Goal: Task Accomplishment & Management: Complete application form

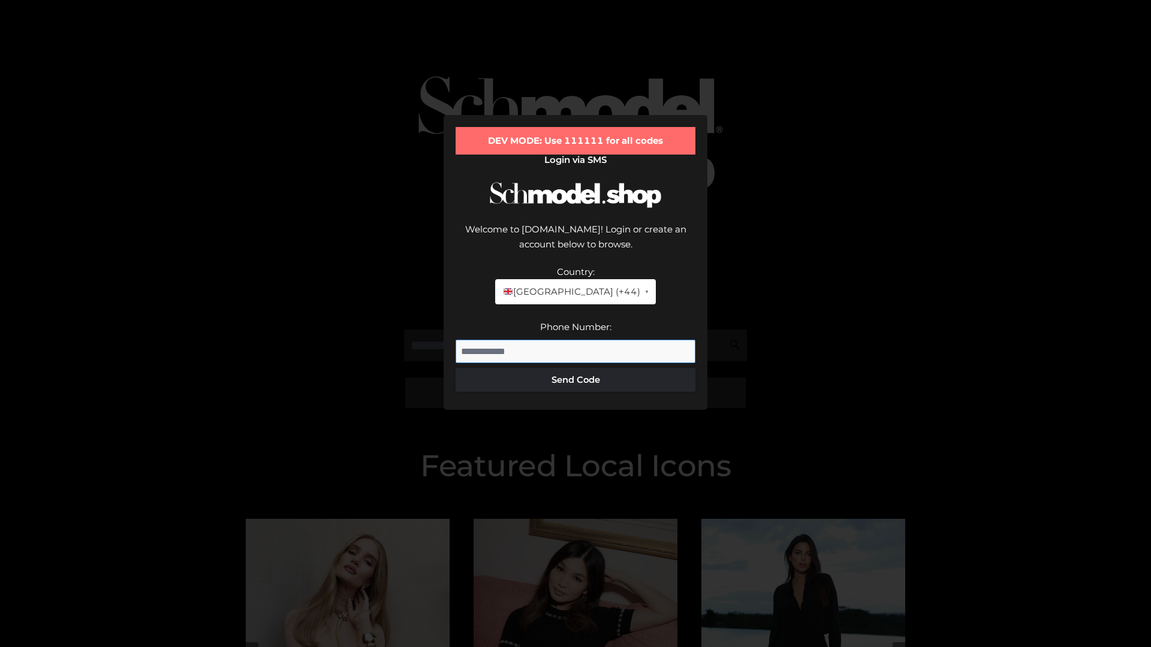
click at [576, 340] on input "Phone Number:" at bounding box center [576, 352] width 240 height 24
type input "**********"
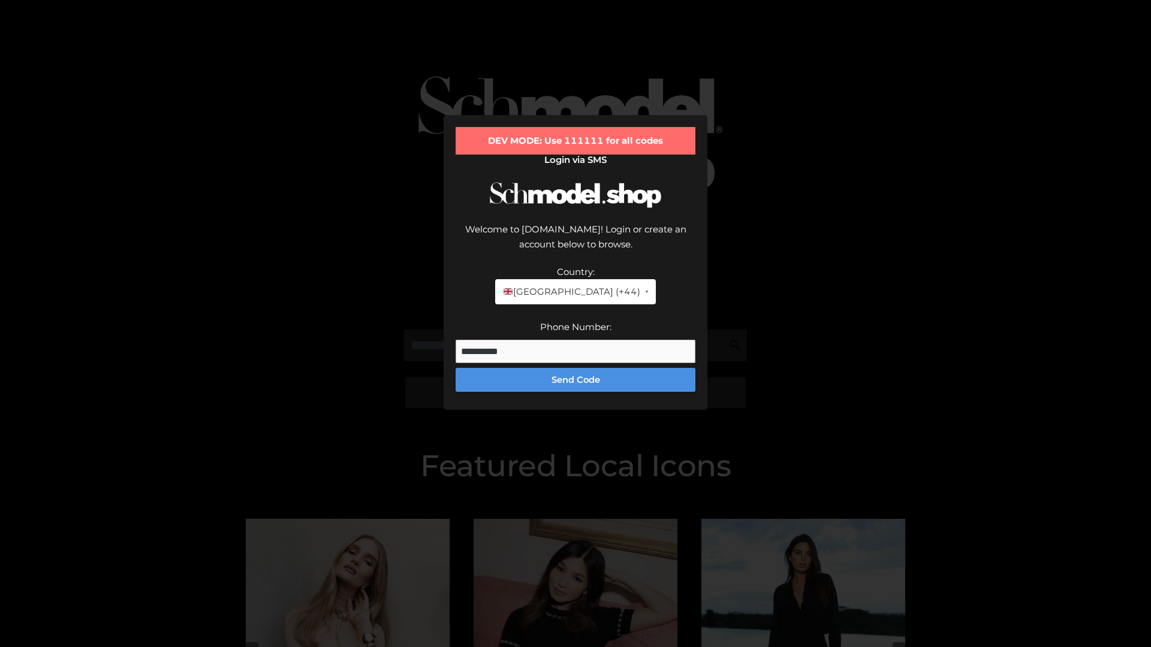
click at [576, 368] on button "Send Code" at bounding box center [576, 380] width 240 height 24
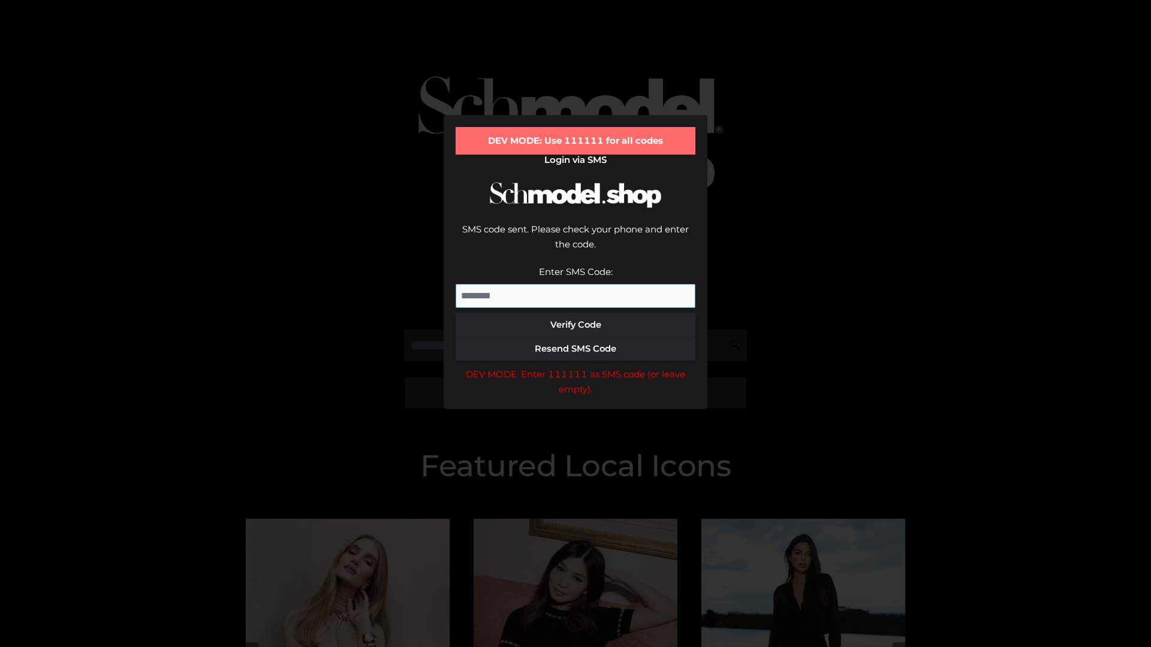
click at [576, 284] on input "Enter SMS Code:" at bounding box center [576, 296] width 240 height 24
type input "******"
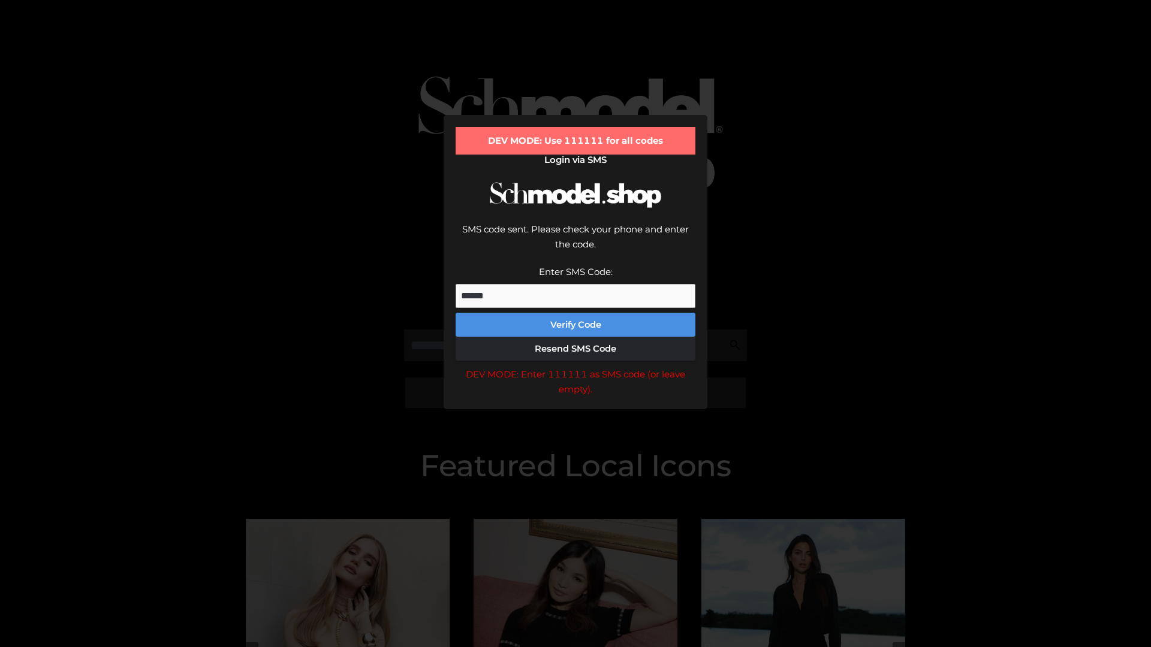
click at [576, 313] on button "Verify Code" at bounding box center [576, 325] width 240 height 24
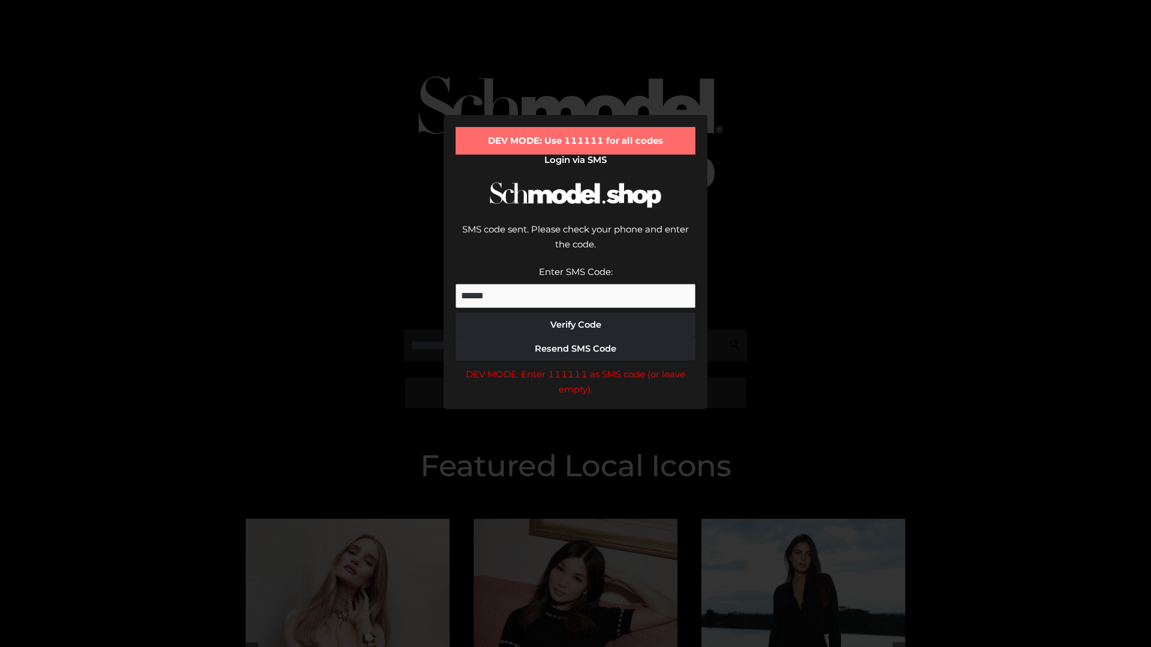
click at [576, 367] on div "DEV MODE: Enter 111111 as SMS code (or leave empty)." at bounding box center [576, 382] width 240 height 31
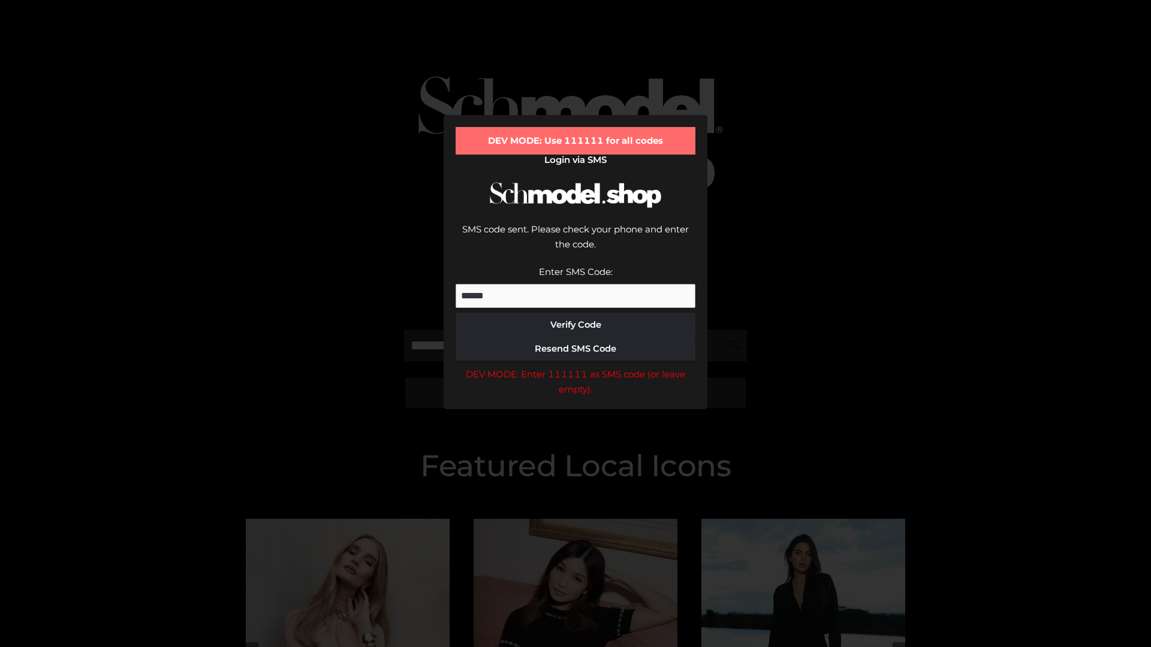
click at [576, 367] on div "DEV MODE: Enter 111111 as SMS code (or leave empty)." at bounding box center [576, 382] width 240 height 31
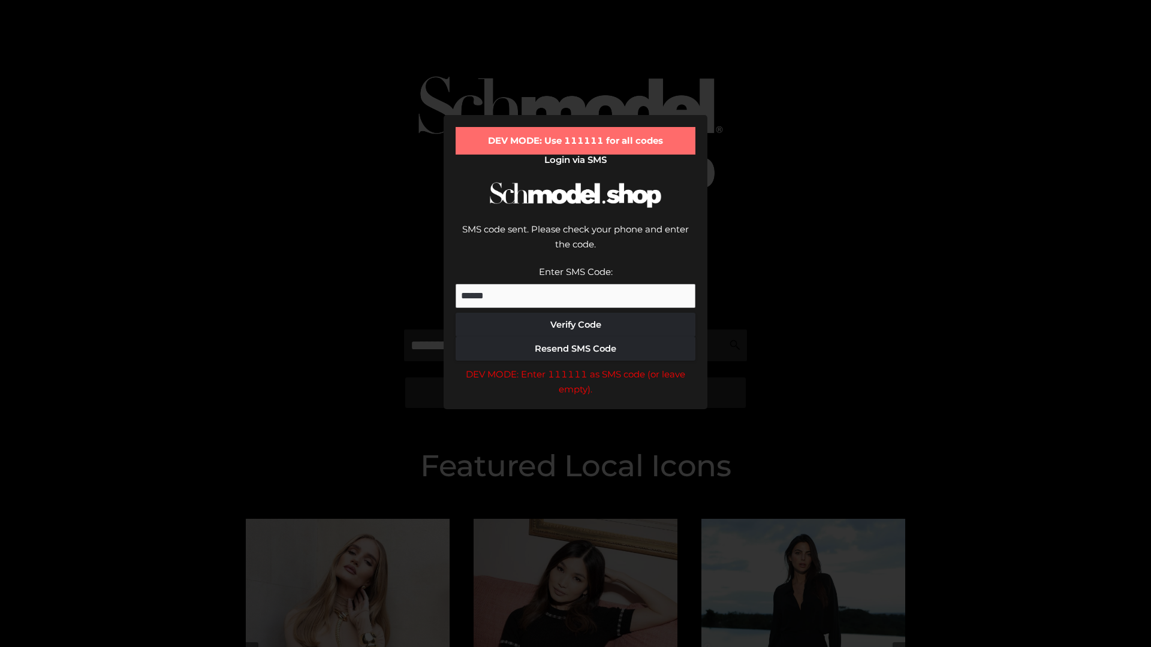
click at [576, 367] on div "DEV MODE: Enter 111111 as SMS code (or leave empty)." at bounding box center [576, 382] width 240 height 31
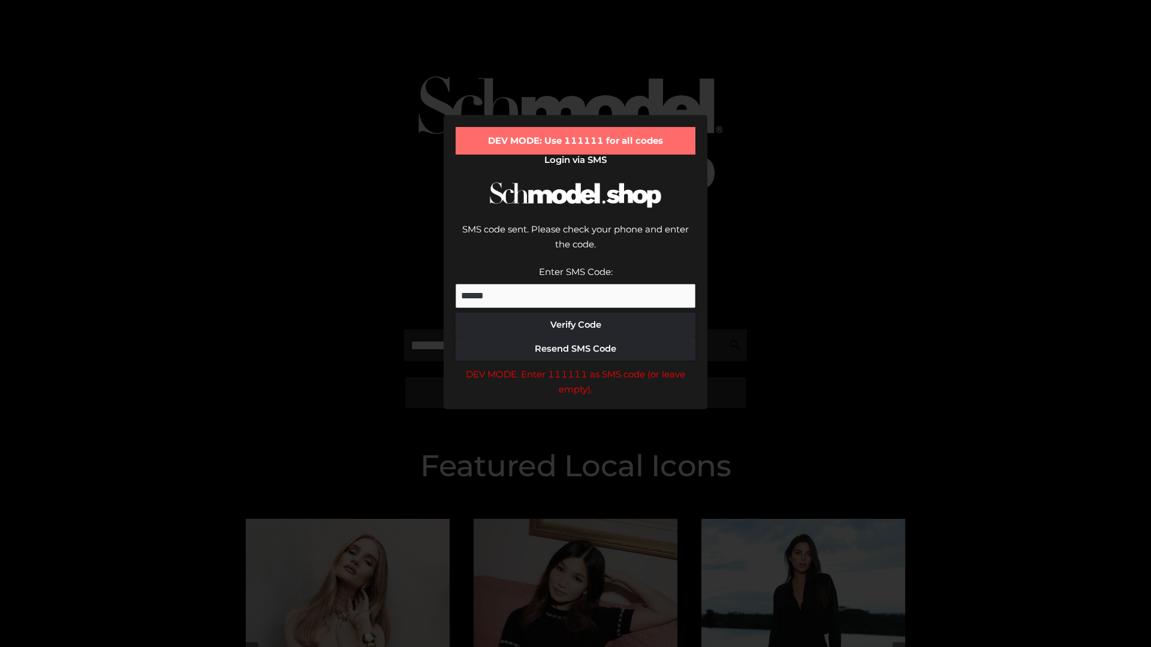
click at [576, 367] on div "DEV MODE: Enter 111111 as SMS code (or leave empty)." at bounding box center [576, 382] width 240 height 31
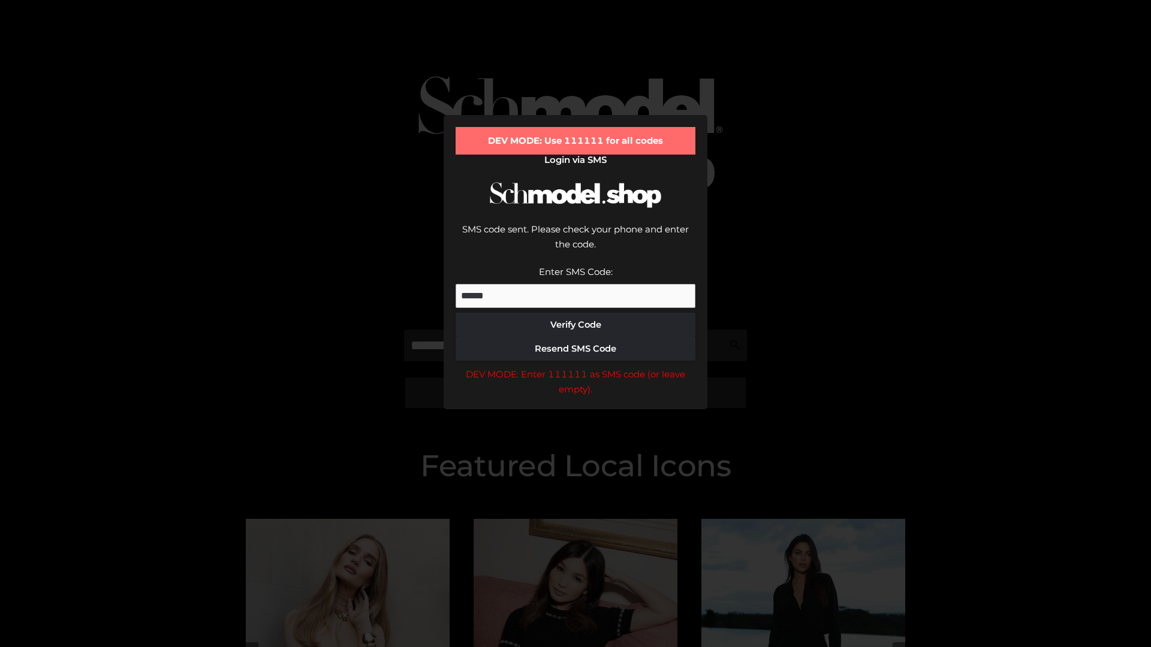
click at [576, 367] on div "DEV MODE: Enter 111111 as SMS code (or leave empty)." at bounding box center [576, 382] width 240 height 31
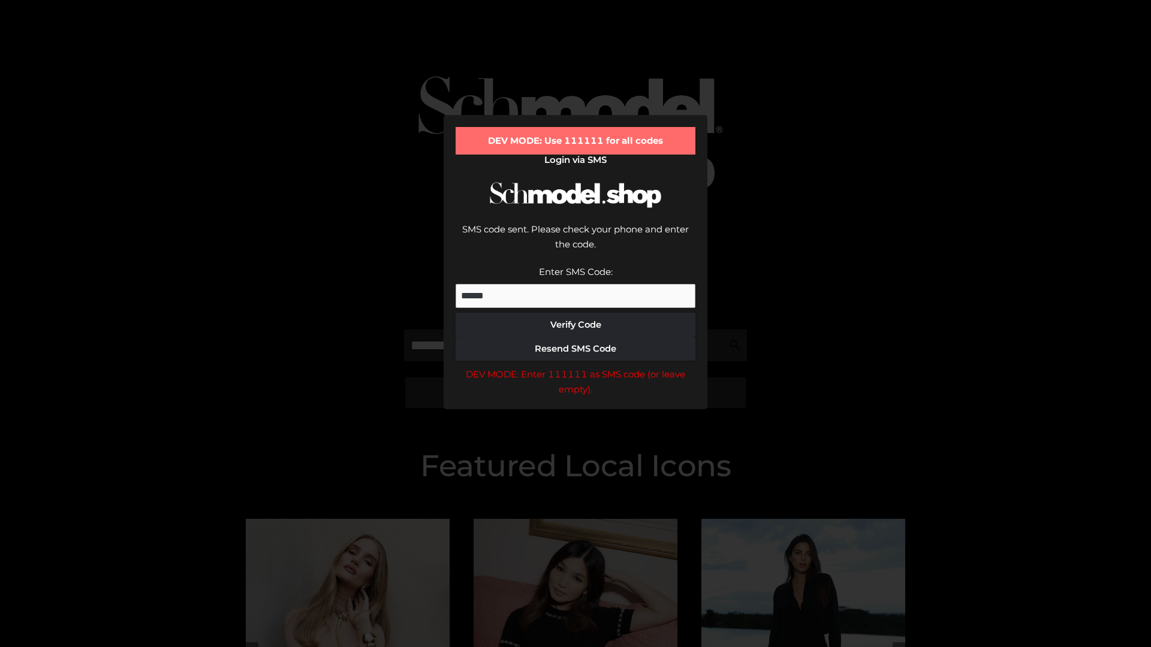
click at [576, 367] on div "DEV MODE: Enter 111111 as SMS code (or leave empty)." at bounding box center [576, 382] width 240 height 31
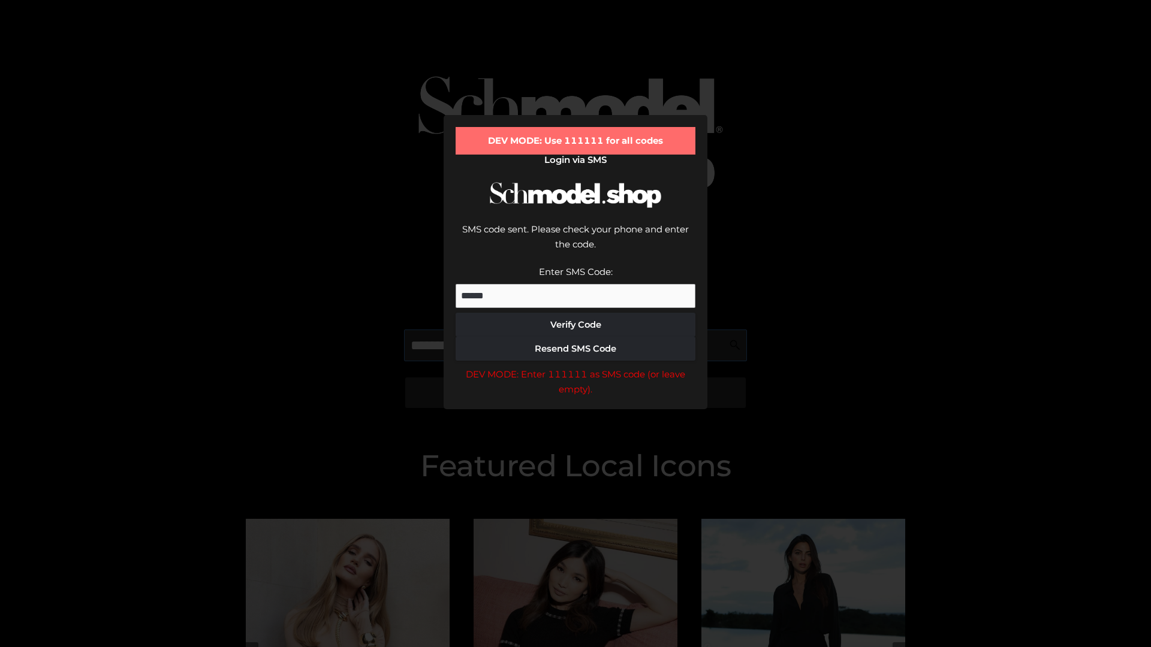
scroll to position [0, 62]
click at [576, 367] on div "DEV MODE: Enter 111111 as SMS code (or leave empty)." at bounding box center [576, 382] width 240 height 31
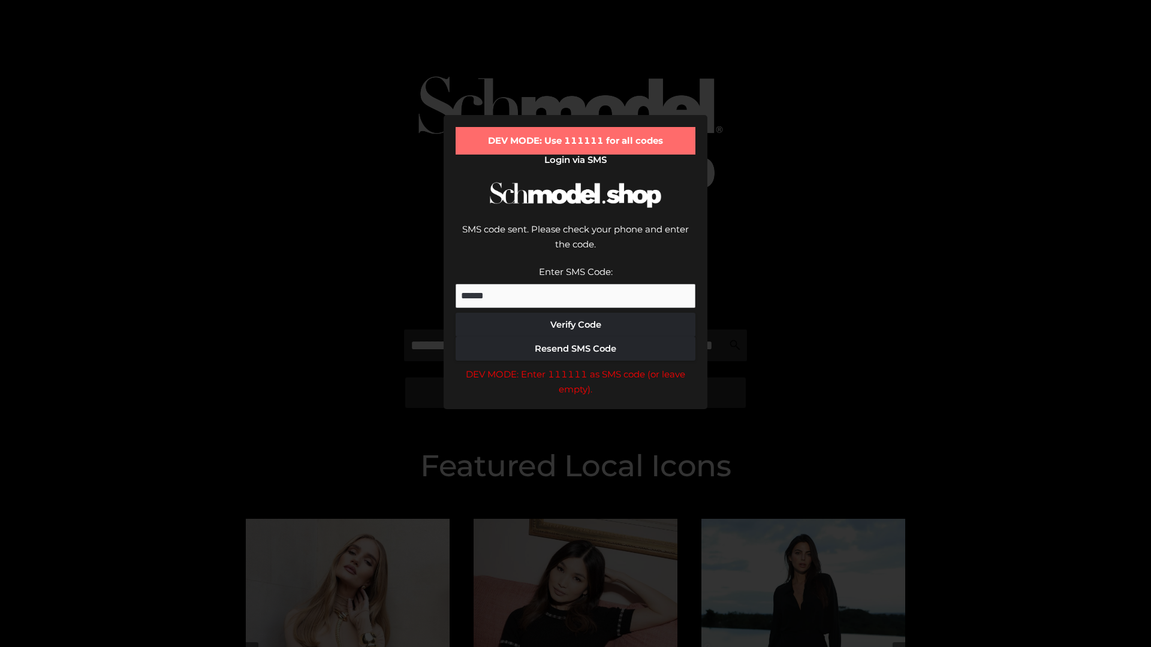
click at [576, 367] on div "DEV MODE: Enter 111111 as SMS code (or leave empty)." at bounding box center [576, 382] width 240 height 31
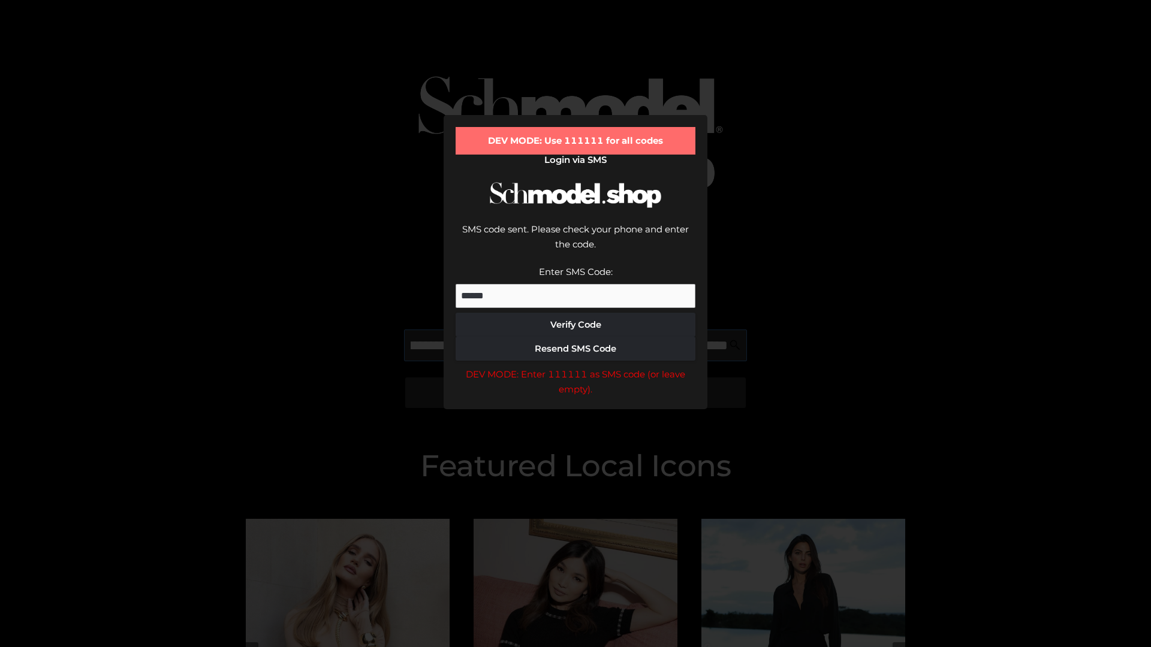
scroll to position [0, 131]
click at [576, 367] on div "DEV MODE: Enter 111111 as SMS code (or leave empty)." at bounding box center [576, 382] width 240 height 31
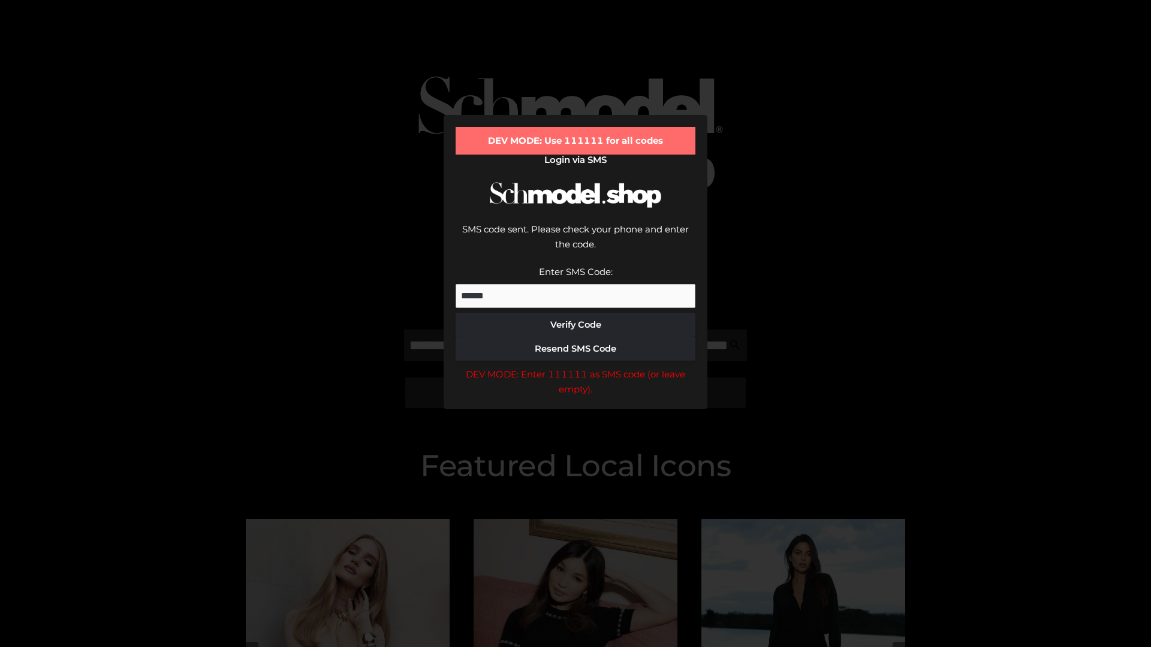
click at [576, 367] on div "DEV MODE: Enter 111111 as SMS code (or leave empty)." at bounding box center [576, 382] width 240 height 31
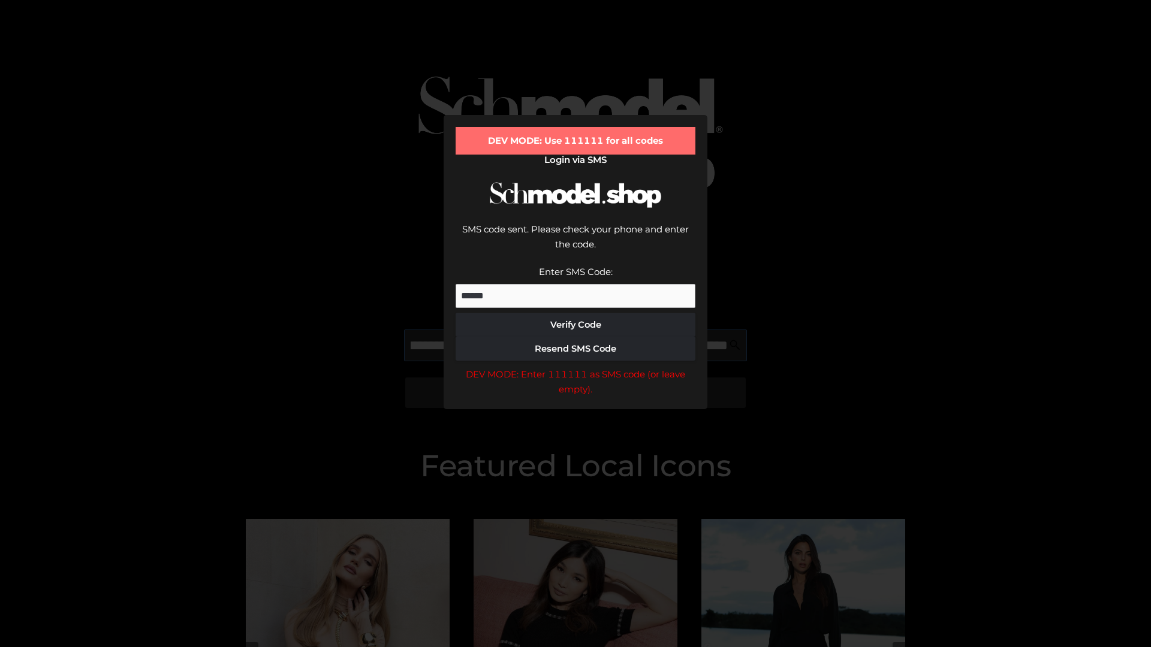
scroll to position [0, 203]
click at [576, 367] on div "DEV MODE: Enter 111111 as SMS code (or leave empty)." at bounding box center [576, 382] width 240 height 31
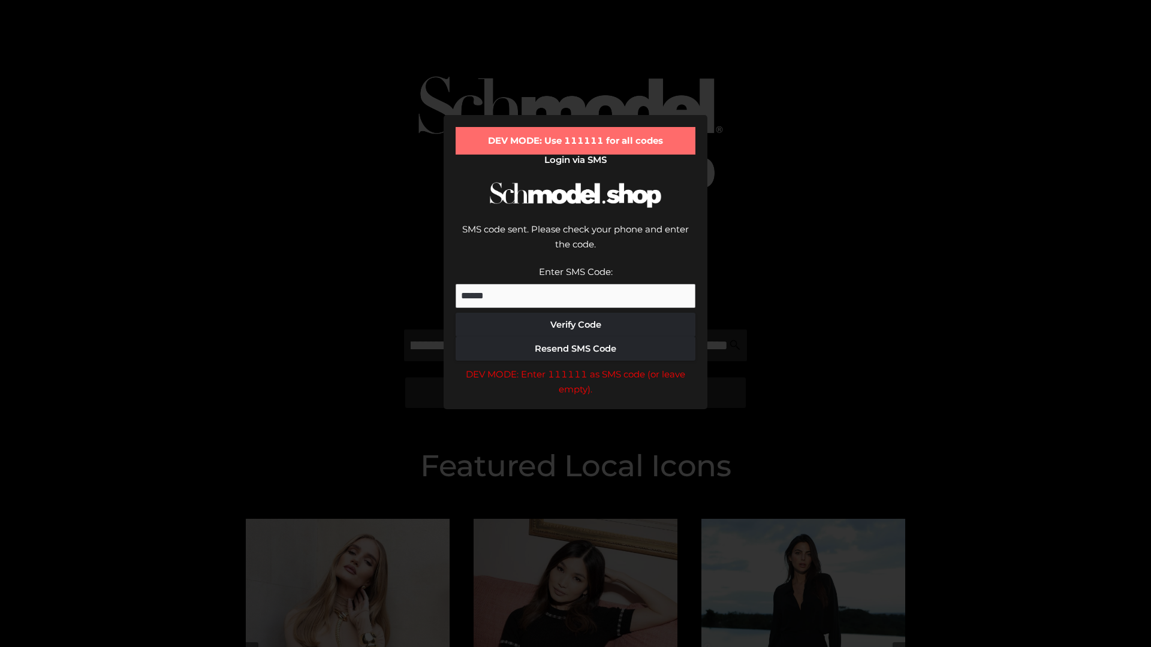
click at [576, 367] on div "DEV MODE: Enter 111111 as SMS code (or leave empty)." at bounding box center [576, 382] width 240 height 31
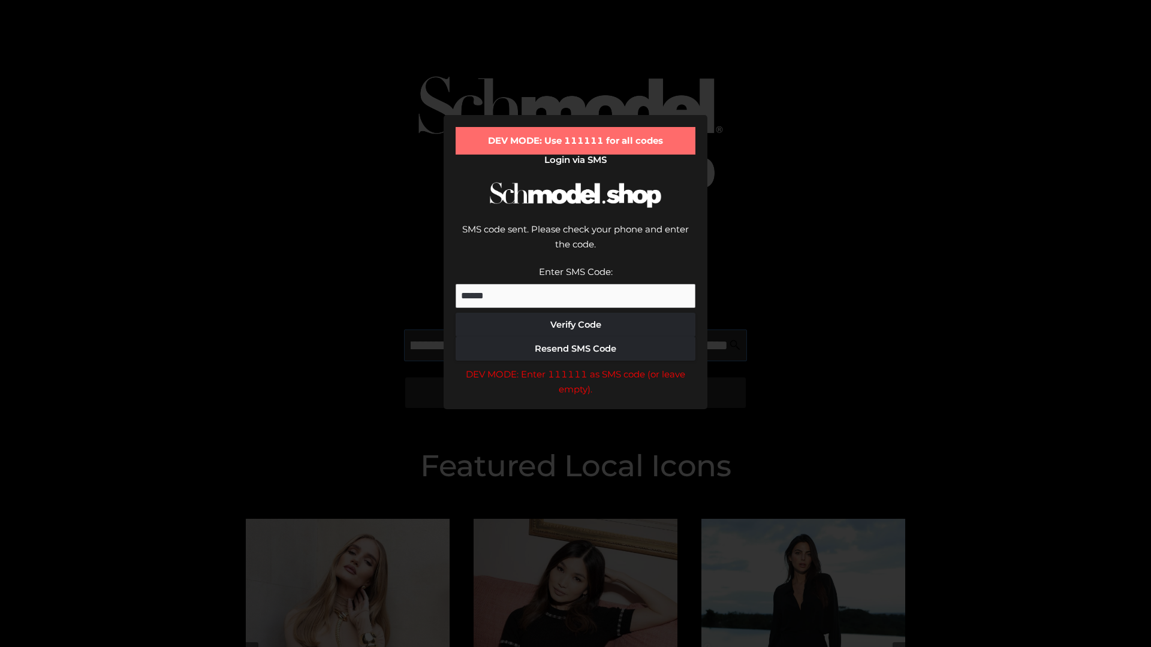
scroll to position [0, 279]
click at [576, 367] on div "DEV MODE: Enter 111111 as SMS code (or leave empty)." at bounding box center [576, 382] width 240 height 31
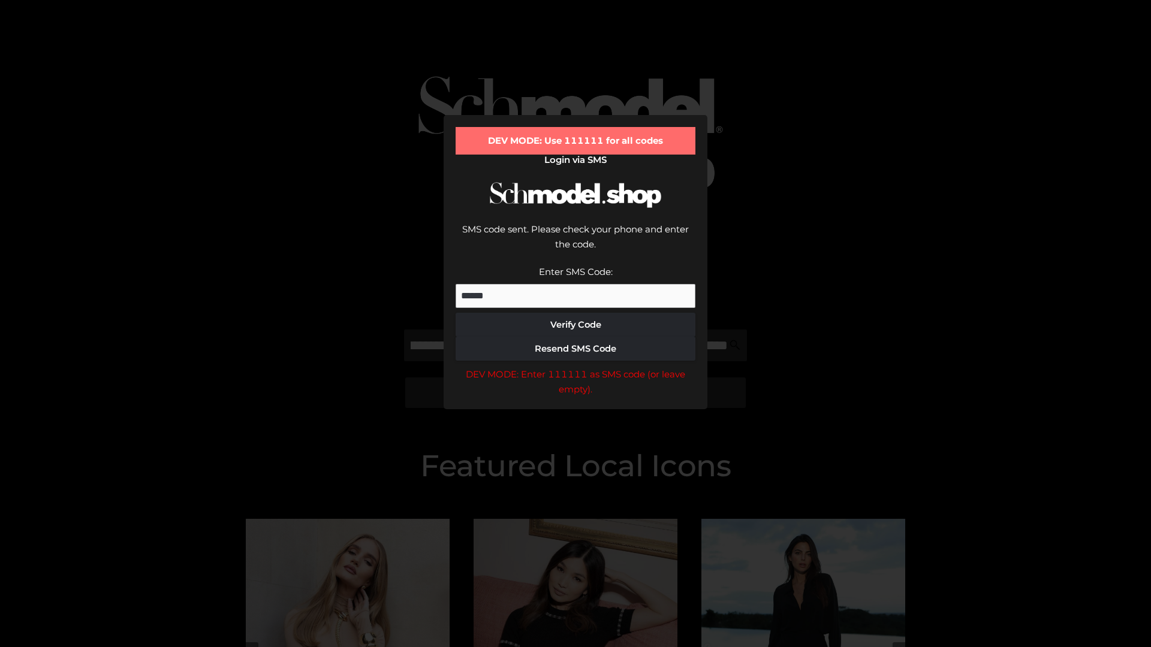
click at [576, 367] on div "DEV MODE: Enter 111111 as SMS code (or leave empty)." at bounding box center [576, 382] width 240 height 31
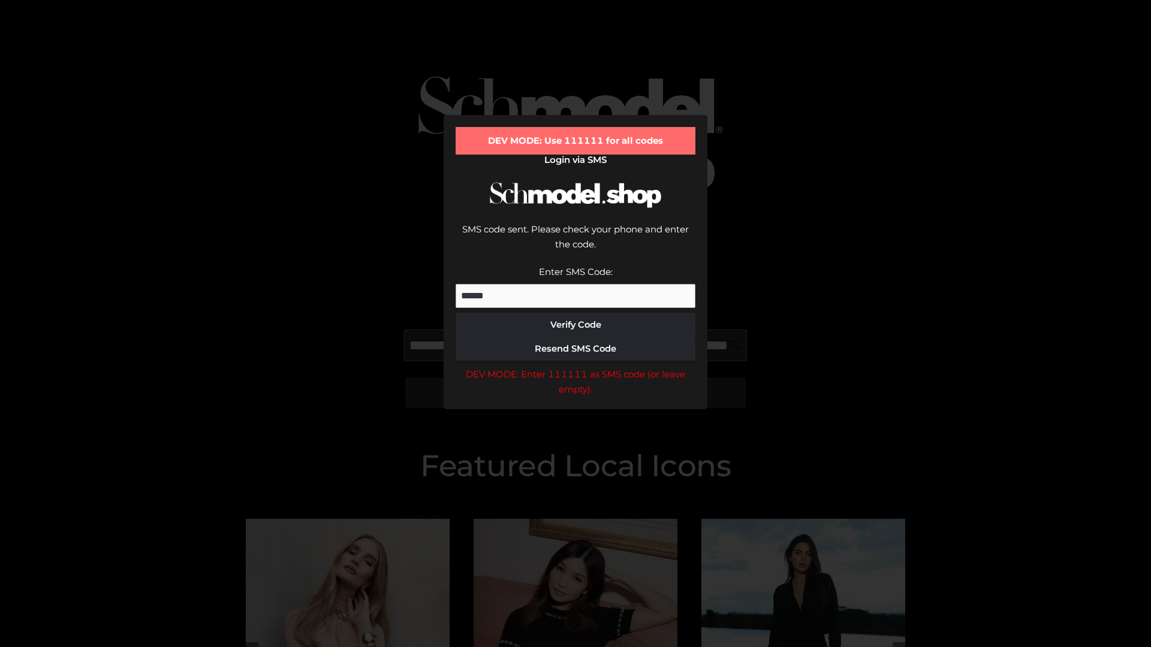
scroll to position [0, 348]
click at [576, 367] on div "DEV MODE: Enter 111111 as SMS code (or leave empty)." at bounding box center [576, 382] width 240 height 31
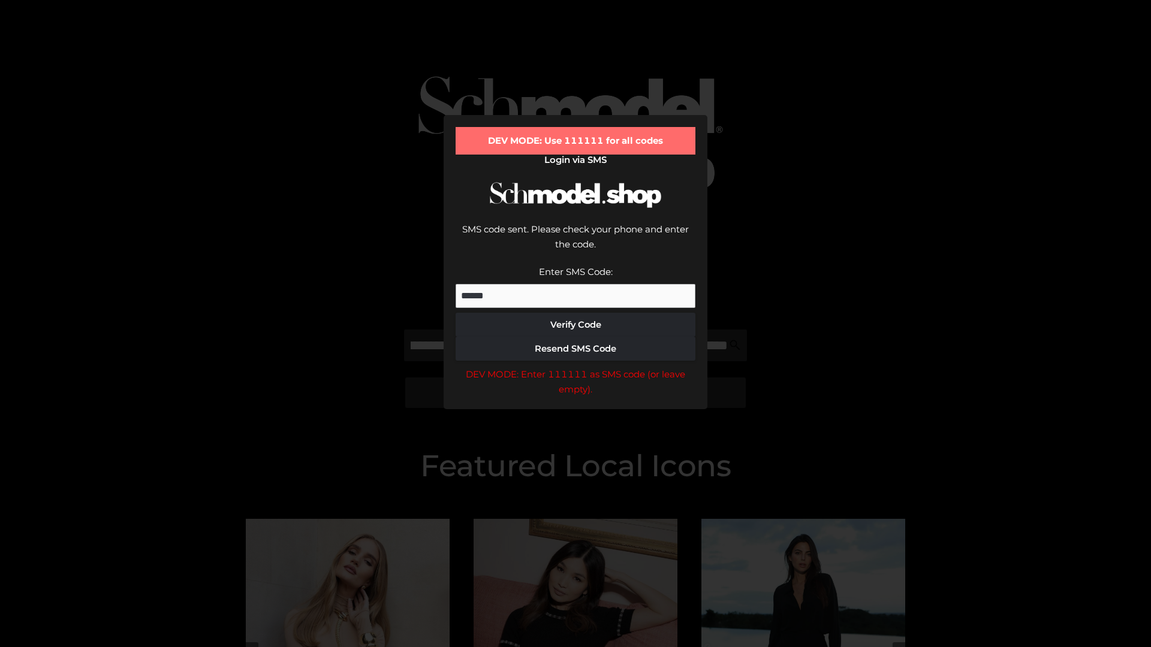
click at [576, 367] on div "DEV MODE: Enter 111111 as SMS code (or leave empty)." at bounding box center [576, 382] width 240 height 31
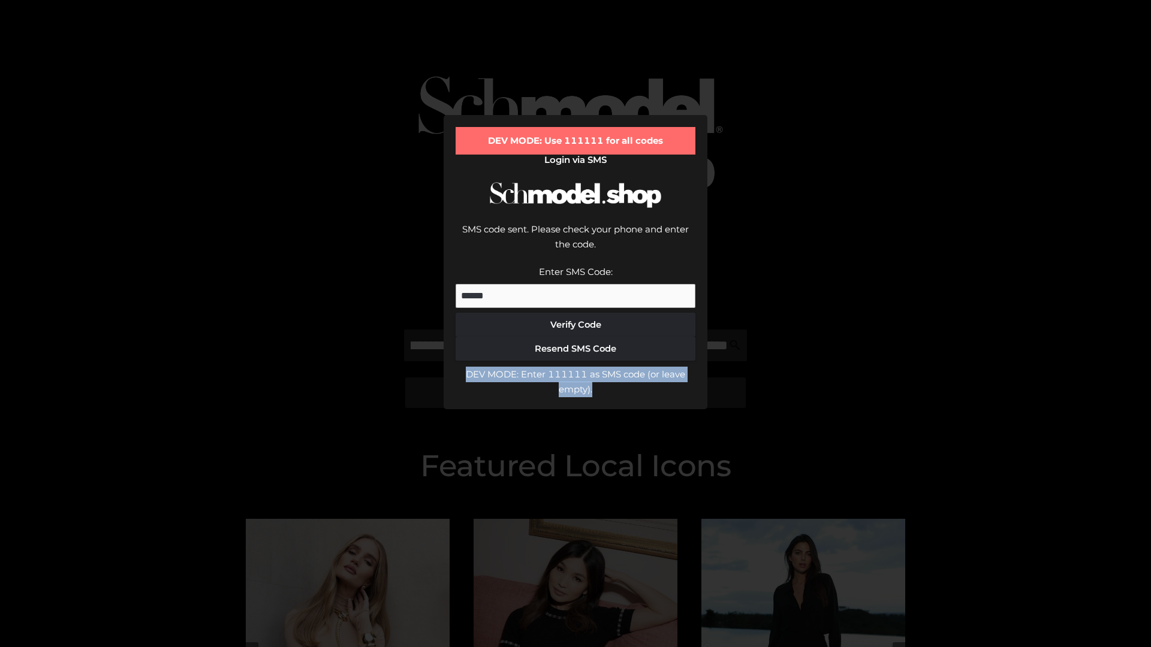
scroll to position [0, 0]
type input "**********"
